Goal: Task Accomplishment & Management: Manage account settings

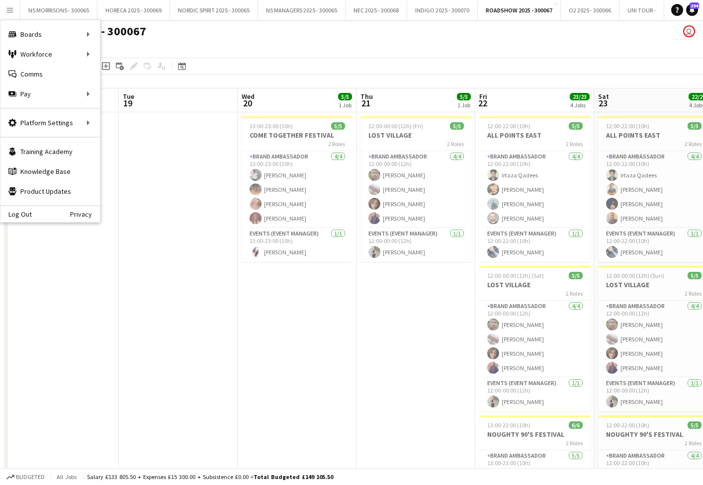
scroll to position [0, 335]
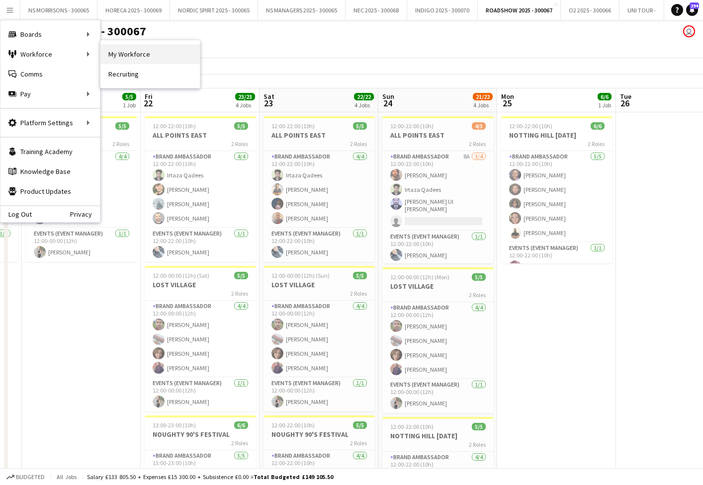
click at [139, 57] on link "My Workforce" at bounding box center [149, 54] width 99 height 20
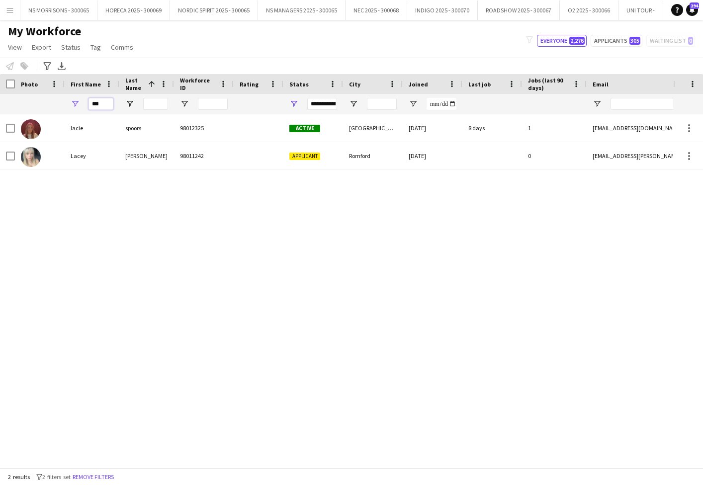
drag, startPoint x: 104, startPoint y: 103, endPoint x: 84, endPoint y: 106, distance: 21.0
click at [84, 106] on div "***" at bounding box center [92, 104] width 55 height 20
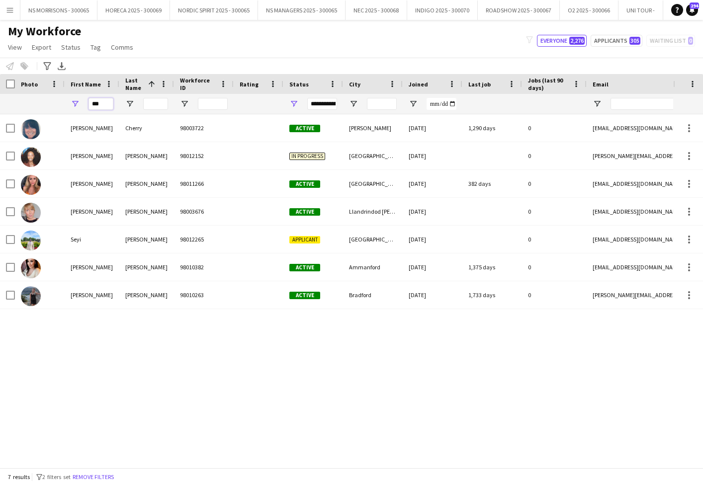
scroll to position [0, 3]
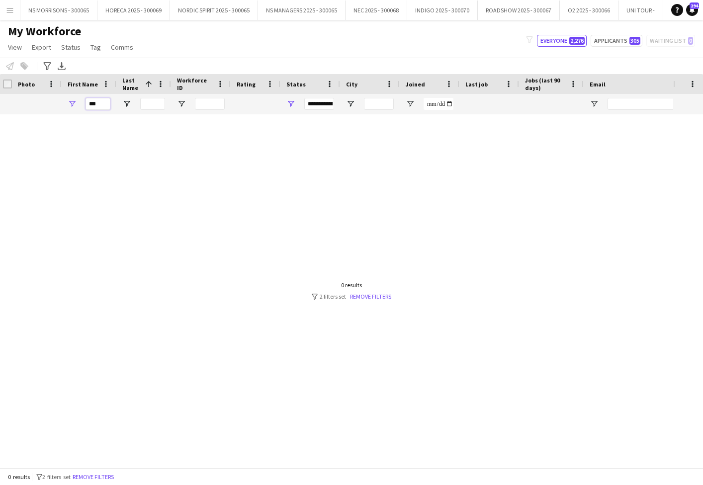
drag, startPoint x: 88, startPoint y: 107, endPoint x: 79, endPoint y: 108, distance: 10.0
click at [79, 108] on div "***" at bounding box center [89, 104] width 55 height 20
drag, startPoint x: 79, startPoint y: 108, endPoint x: 103, endPoint y: 104, distance: 24.6
click at [103, 104] on input "***" at bounding box center [98, 104] width 25 height 12
drag, startPoint x: 93, startPoint y: 104, endPoint x: 86, endPoint y: 104, distance: 6.5
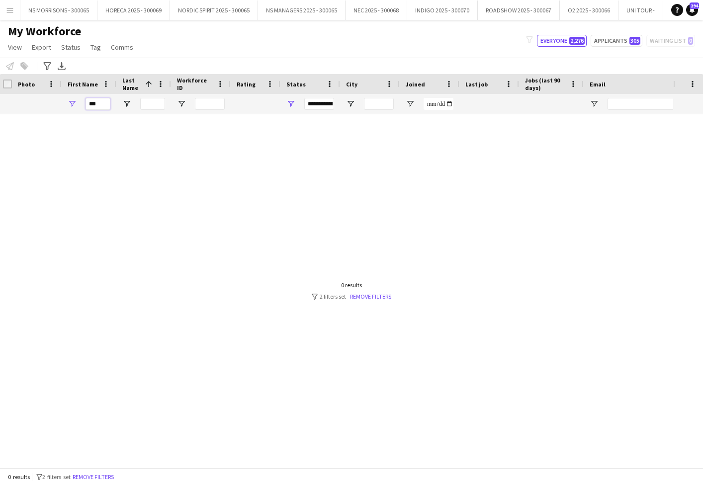
click at [86, 104] on input "***" at bounding box center [98, 104] width 25 height 12
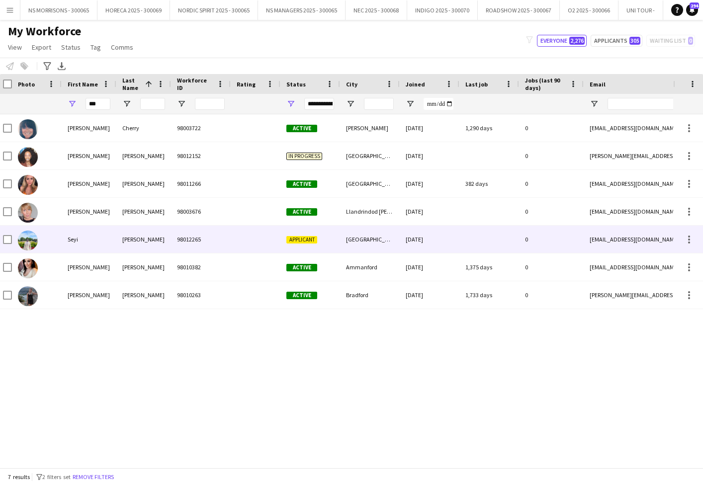
click at [75, 236] on div "Seyi" at bounding box center [89, 239] width 55 height 27
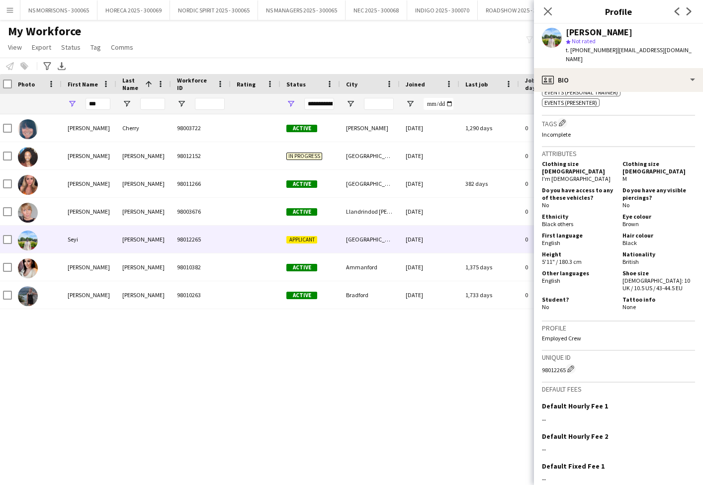
scroll to position [462, 0]
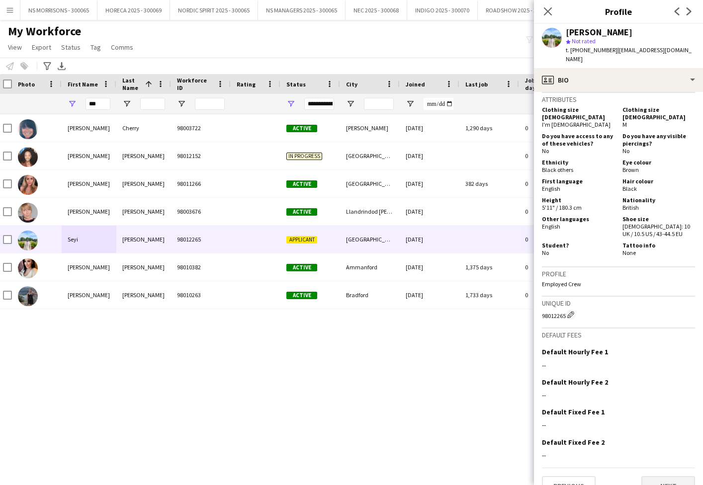
click at [650, 476] on button "Next" at bounding box center [668, 486] width 54 height 20
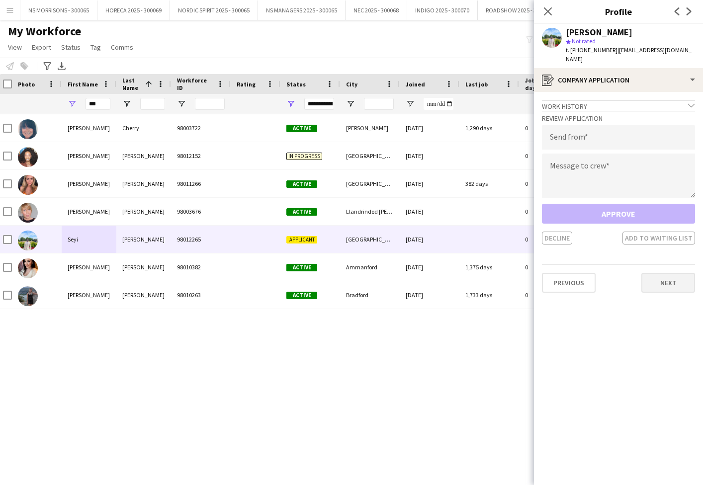
click at [662, 274] on button "Next" at bounding box center [668, 283] width 54 height 20
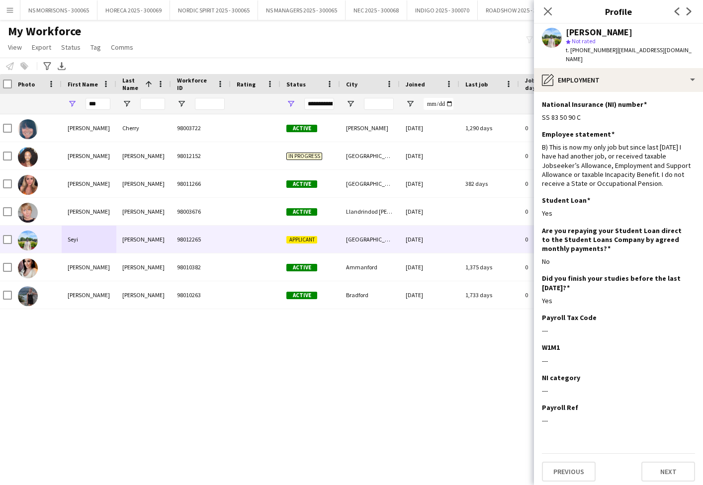
click at [667, 462] on button "Next" at bounding box center [668, 472] width 54 height 20
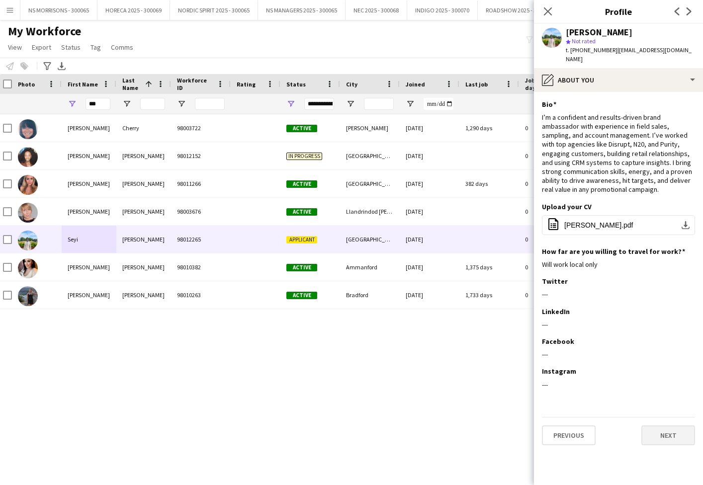
click at [670, 426] on button "Next" at bounding box center [668, 436] width 54 height 20
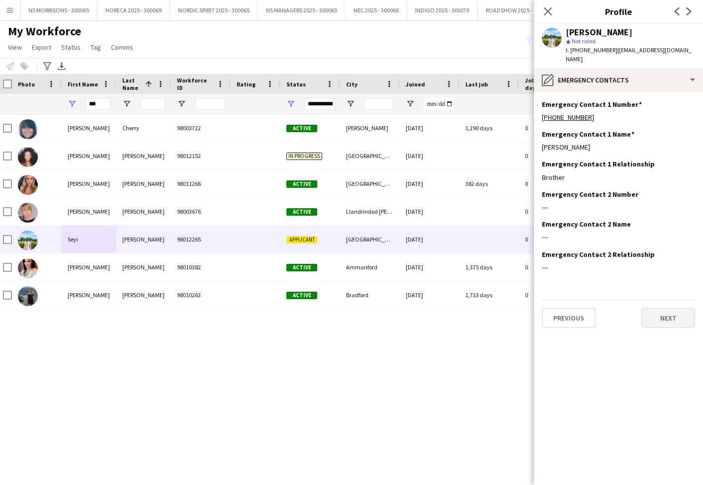
click at [661, 308] on button "Next" at bounding box center [668, 318] width 54 height 20
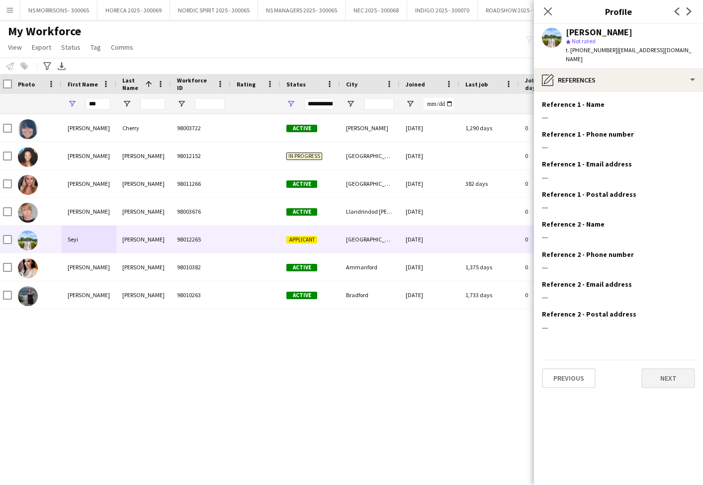
click at [657, 368] on button "Next" at bounding box center [668, 378] width 54 height 20
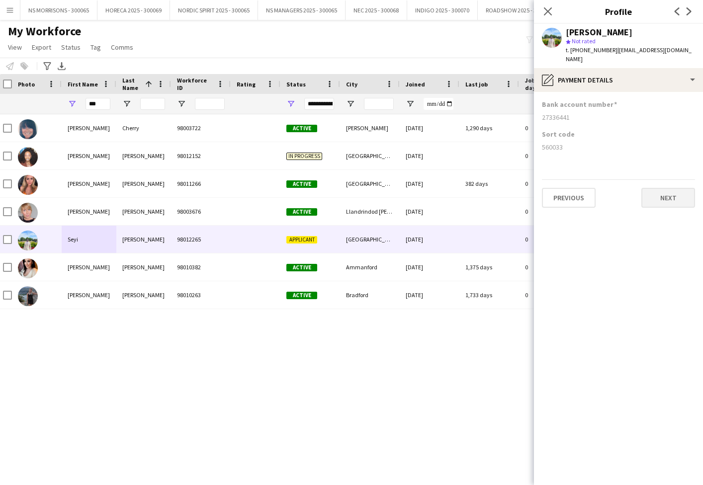
click at [671, 188] on button "Next" at bounding box center [668, 198] width 54 height 20
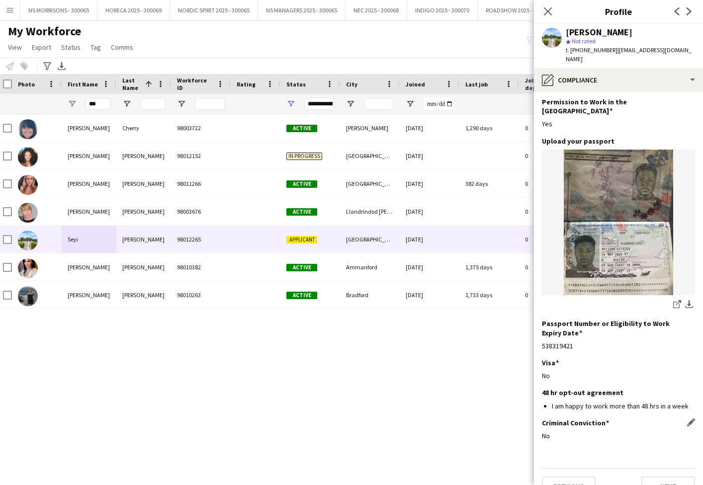
scroll to position [32, 0]
click at [680, 477] on button "Next" at bounding box center [668, 487] width 54 height 20
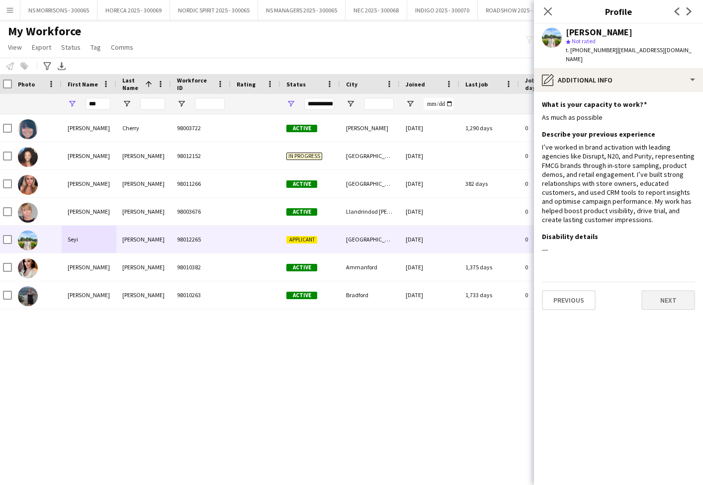
click at [659, 290] on button "Next" at bounding box center [668, 300] width 54 height 20
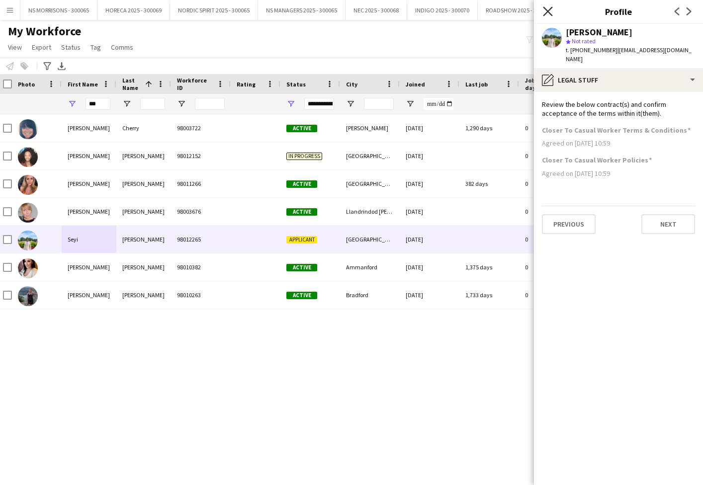
click at [547, 10] on icon "Close pop-in" at bounding box center [547, 10] width 9 height 9
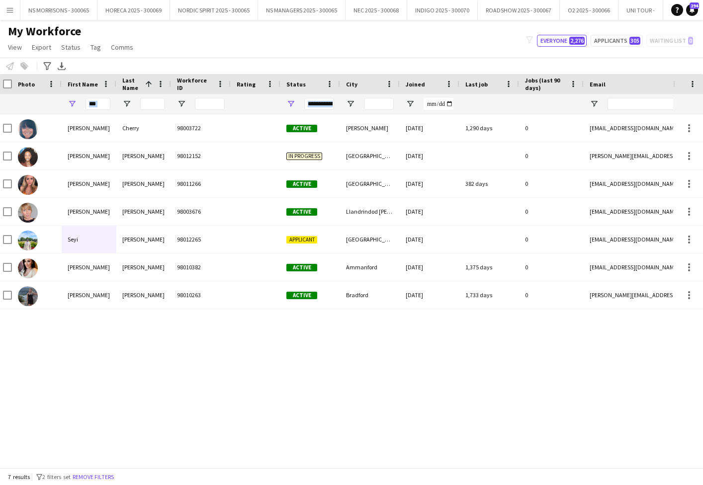
drag, startPoint x: 111, startPoint y: 105, endPoint x: 86, endPoint y: 105, distance: 24.9
click at [86, 105] on div "***" at bounding box center [89, 104] width 55 height 20
drag, startPoint x: 83, startPoint y: 108, endPoint x: 75, endPoint y: 108, distance: 8.5
click at [75, 108] on div "***" at bounding box center [89, 104] width 55 height 20
type input "*"
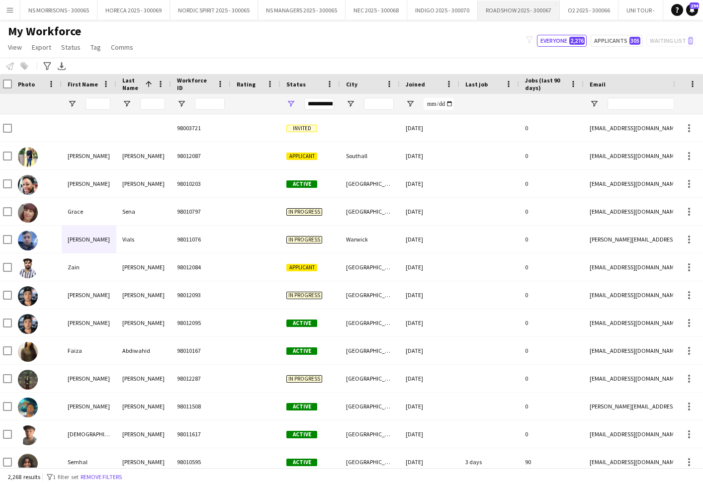
click at [500, 11] on button "ROADSHOW 2025 - 300067 Close" at bounding box center [519, 9] width 82 height 19
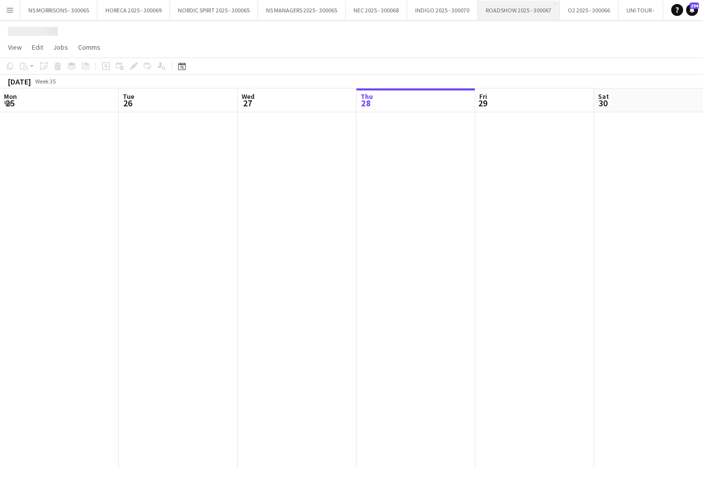
drag, startPoint x: 500, startPoint y: 11, endPoint x: 497, endPoint y: 17, distance: 6.7
click at [500, 11] on button "ROADSHOW 2025 - 300067 Close" at bounding box center [519, 9] width 82 height 19
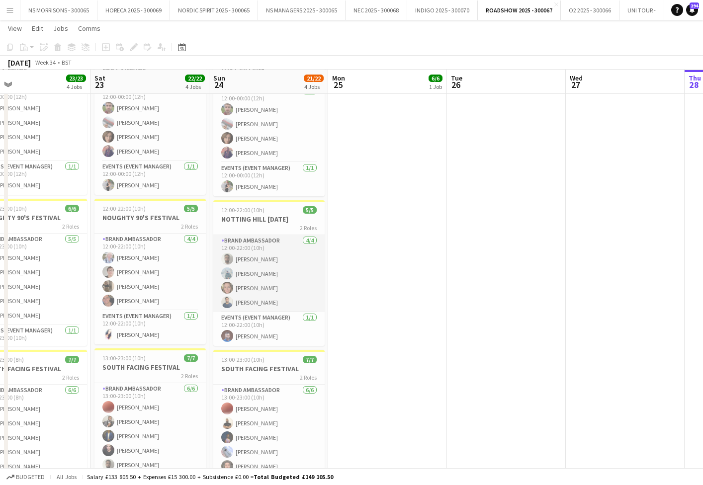
scroll to position [215, 0]
click at [248, 249] on app-card-role "Brand Ambassador [DATE] 12:00-22:00 (10h) [PERSON_NAME] [PERSON_NAME] [PERSON_N…" at bounding box center [268, 274] width 111 height 77
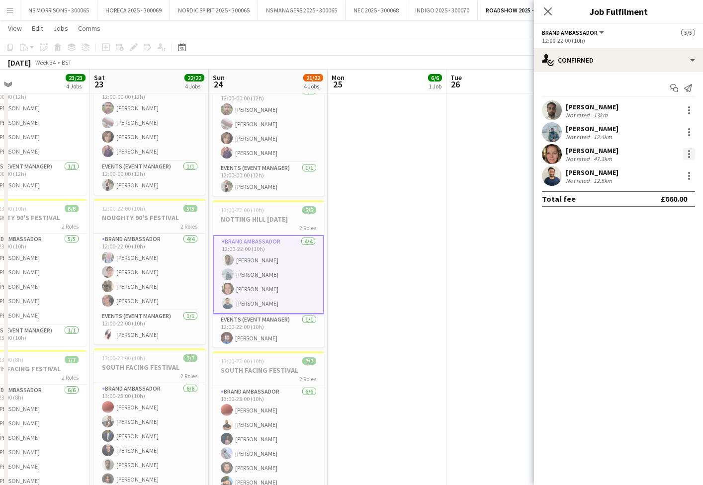
click at [688, 154] on div at bounding box center [689, 154] width 2 height 2
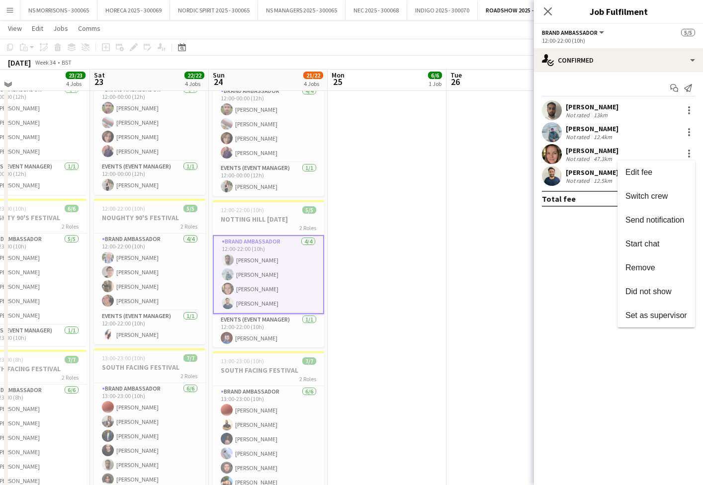
scroll to position [213, 0]
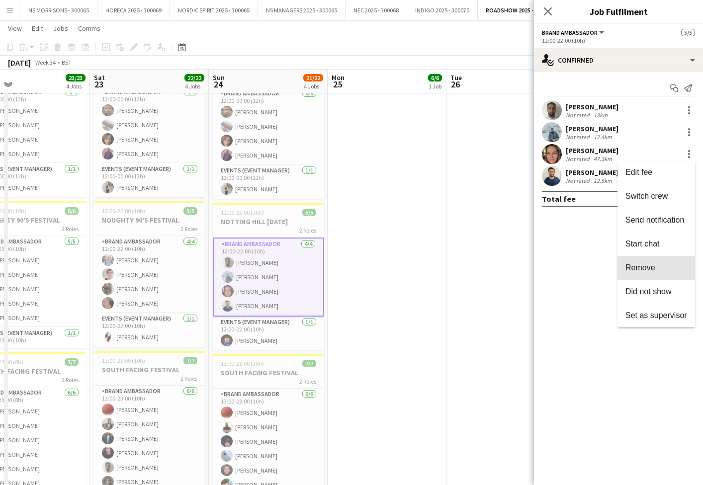
click at [655, 273] on button "Remove" at bounding box center [656, 268] width 78 height 24
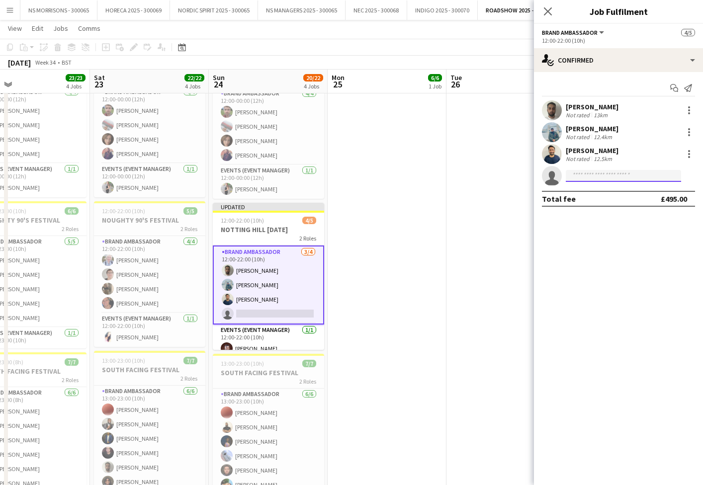
click at [594, 177] on input at bounding box center [623, 176] width 115 height 12
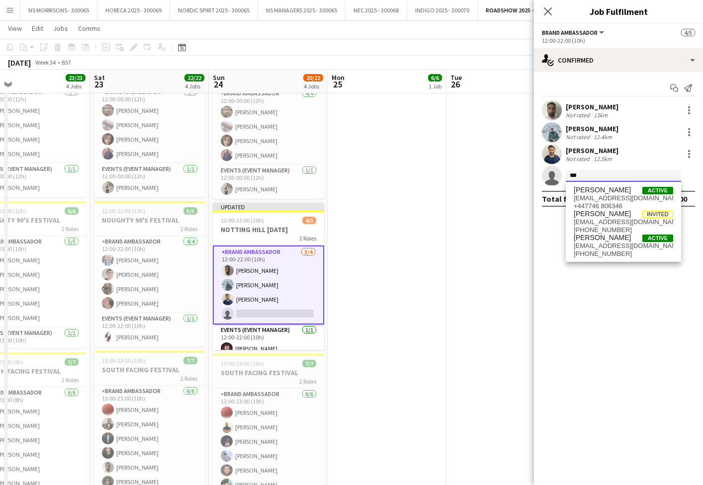
type input "***"
drag, startPoint x: 600, startPoint y: 262, endPoint x: 599, endPoint y: 254, distance: 8.5
click at [599, 262] on mat-expansion-panel "check Confirmed Start chat Send notification [PERSON_NAME] Not rated 13km [PERS…" at bounding box center [618, 278] width 169 height 413
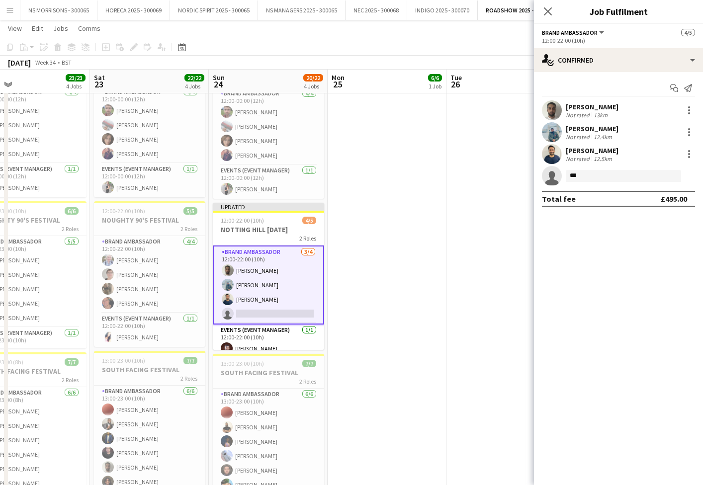
drag, startPoint x: 599, startPoint y: 248, endPoint x: 599, endPoint y: 197, distance: 50.7
click at [599, 248] on mat-expansion-panel "check Confirmed Start chat Send notification [PERSON_NAME] Not rated 13km [PERS…" at bounding box center [618, 278] width 169 height 413
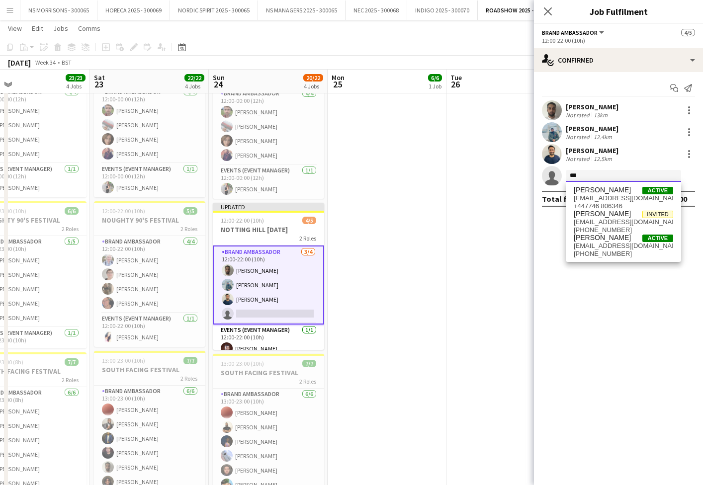
click at [594, 176] on input "***" at bounding box center [623, 176] width 115 height 12
click at [592, 240] on span "[PERSON_NAME]" at bounding box center [602, 238] width 57 height 8
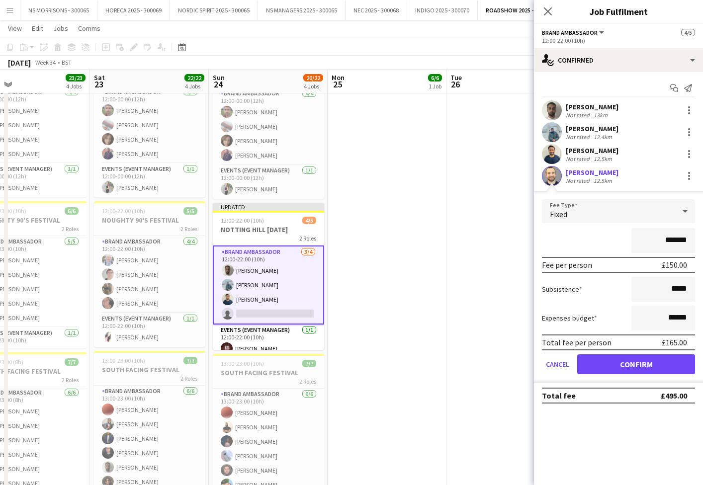
click at [602, 363] on button "Confirm" at bounding box center [636, 364] width 118 height 20
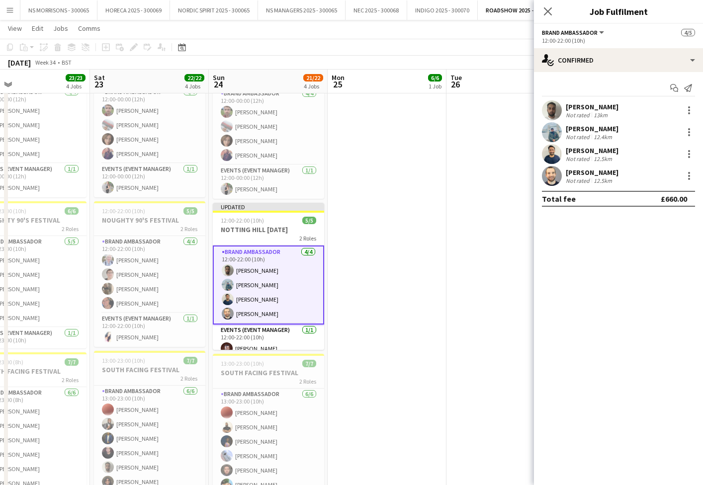
click at [437, 266] on app-date-cell "12:00-22:00 (10h) 6/6 NOTTING HILL [DATE] 2 Roles Brand Ambassador [DATE] 12:00…" at bounding box center [387, 209] width 119 height 623
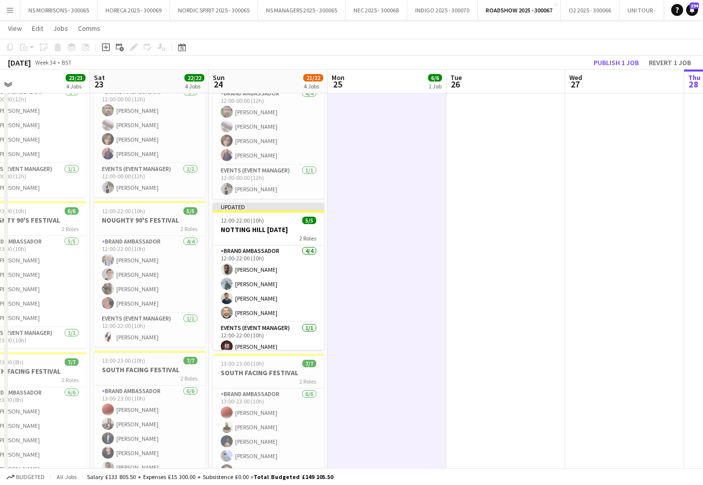
click at [632, 59] on button "Publish 1 job" at bounding box center [616, 62] width 53 height 13
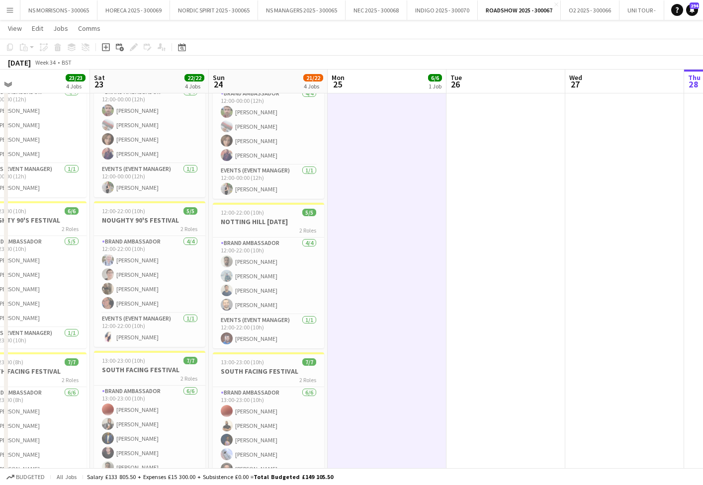
scroll to position [0, 0]
